Goal: Task Accomplishment & Management: Use online tool/utility

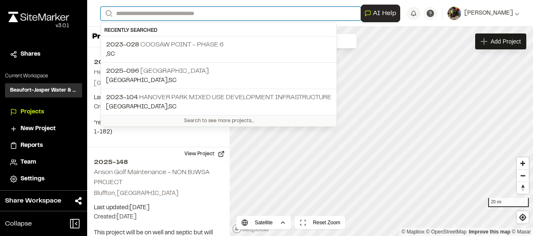
click at [201, 11] on input "Search" at bounding box center [231, 14] width 260 height 14
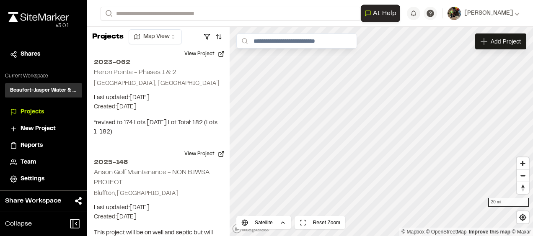
click at [220, 100] on p "2023-104 [GEOGRAPHIC_DATA] Mixed Use Development Infrastructure" at bounding box center [219, 98] width 226 height 10
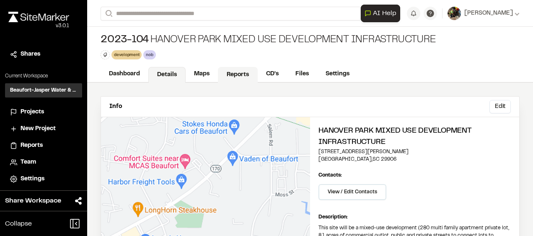
click at [242, 78] on link "Reports" at bounding box center [238, 75] width 40 height 16
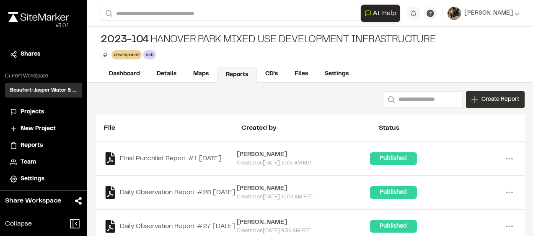
click at [497, 99] on span "Create Report" at bounding box center [501, 99] width 38 height 9
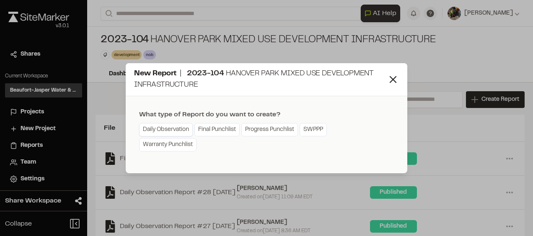
click at [165, 132] on link "Daily Observation" at bounding box center [166, 129] width 54 height 13
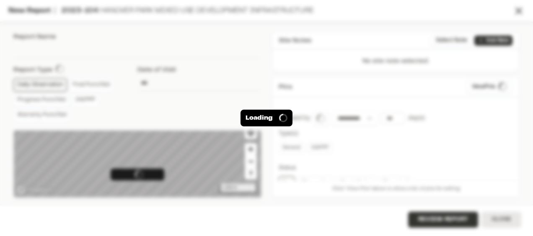
type input "**********"
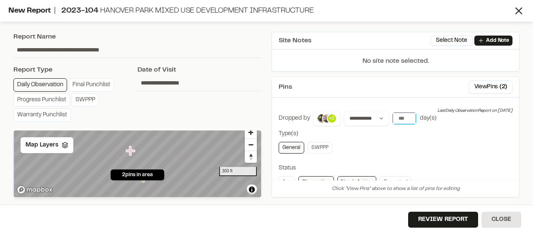
click at [404, 119] on input "number" at bounding box center [404, 119] width 23 height 12
click at [401, 130] on button "[DATE]" at bounding box center [404, 135] width 24 height 13
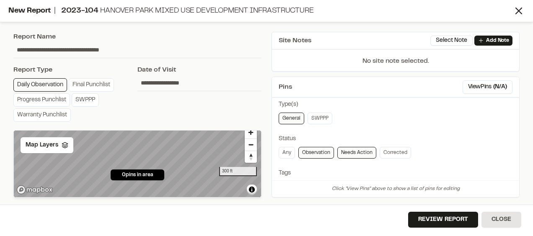
scroll to position [42, 0]
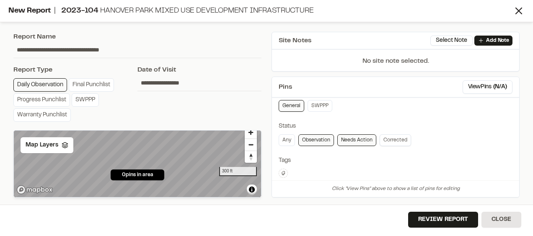
click at [386, 137] on link "Corrected" at bounding box center [395, 141] width 31 height 12
click at [350, 138] on link "Needs Action" at bounding box center [357, 141] width 39 height 12
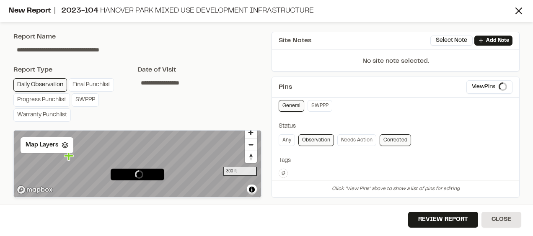
click at [325, 137] on link "Observation" at bounding box center [317, 141] width 36 height 12
